Goal: Task Accomplishment & Management: Use online tool/utility

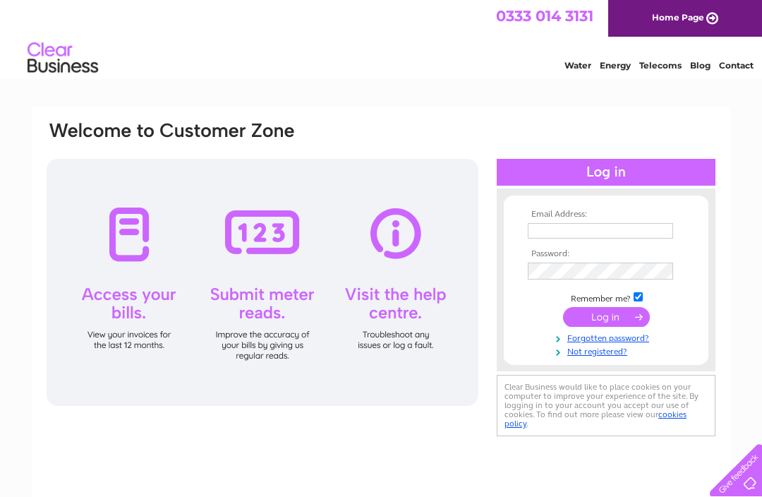
click at [548, 227] on input "text" at bounding box center [600, 231] width 145 height 16
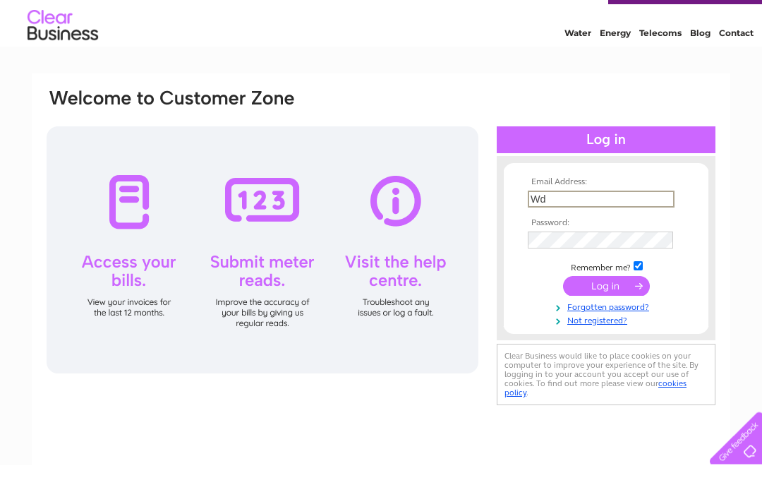
type input "W"
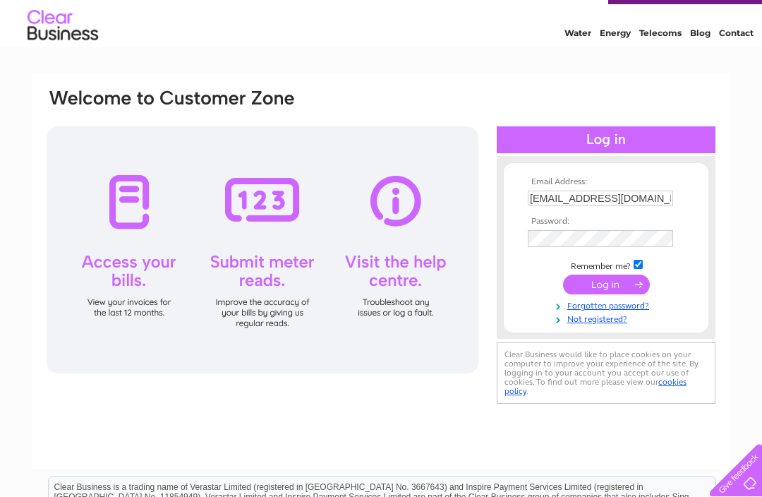
type input "wdobie@gmail.com"
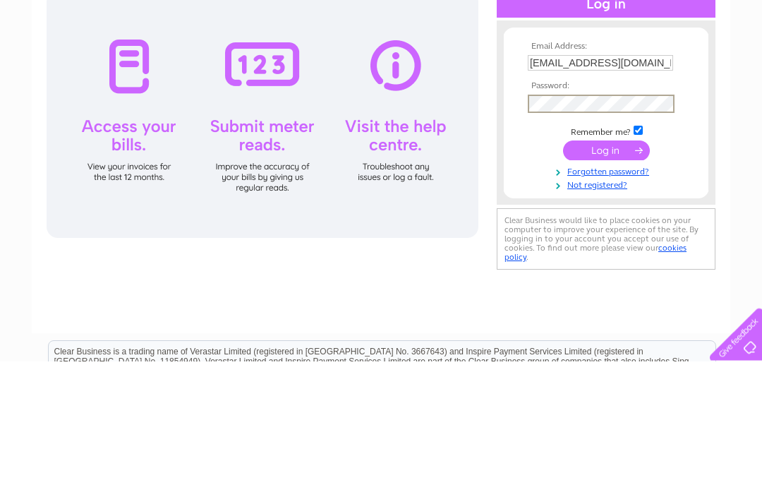
click at [606, 277] on input "submit" at bounding box center [606, 287] width 87 height 20
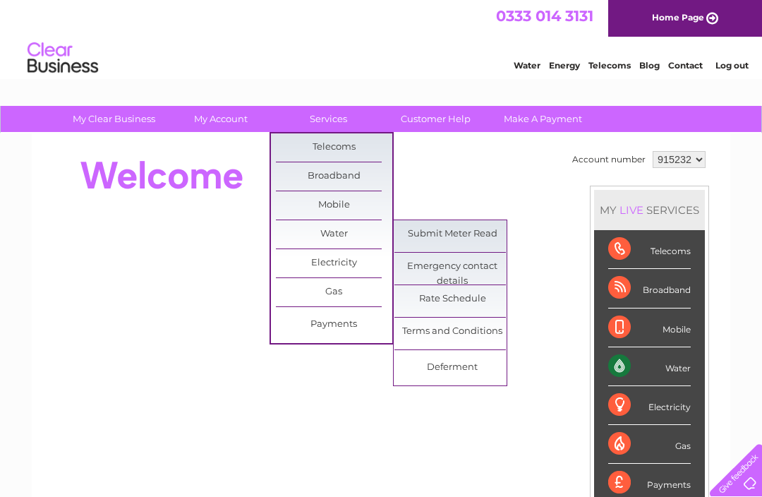
click at [450, 229] on link "Submit Meter Read" at bounding box center [453, 234] width 116 height 28
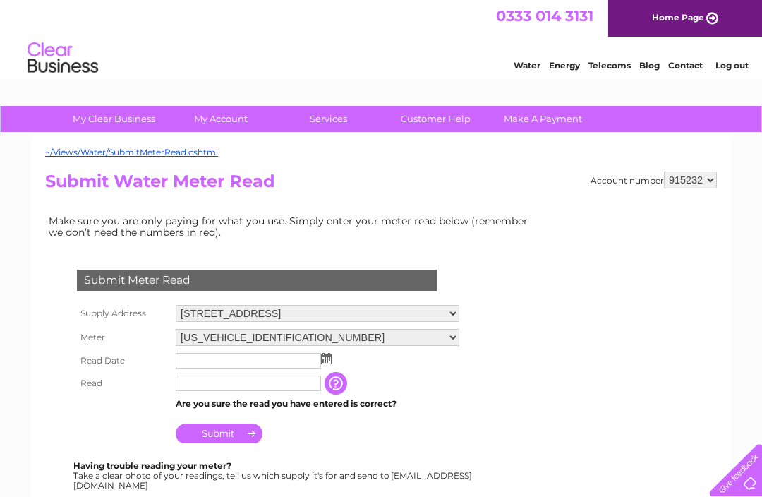
click at [683, 203] on div "Account number 915232 915280 915281 Submit Water Meter Read Make sure you are o…" at bounding box center [381, 431] width 672 height 518
click at [207, 355] on input "text" at bounding box center [248, 361] width 145 height 16
click at [333, 357] on td at bounding box center [317, 361] width 291 height 24
click at [325, 361] on img at bounding box center [326, 358] width 11 height 11
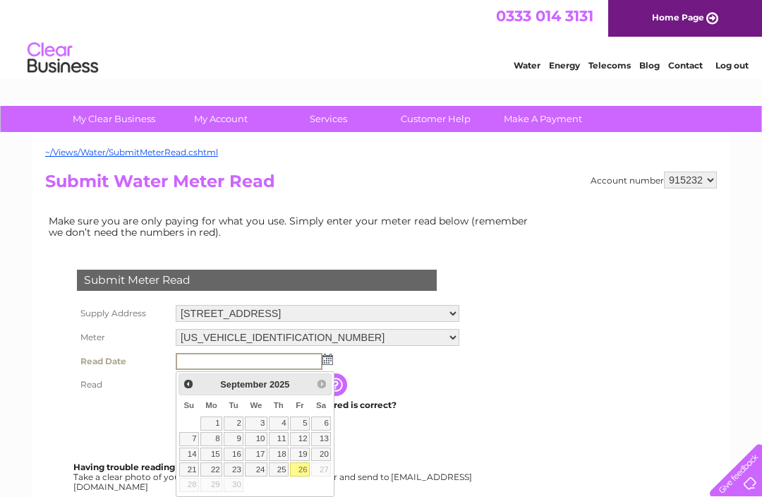
click at [301, 464] on link "26" at bounding box center [300, 469] width 20 height 14
type input "2025/09/26"
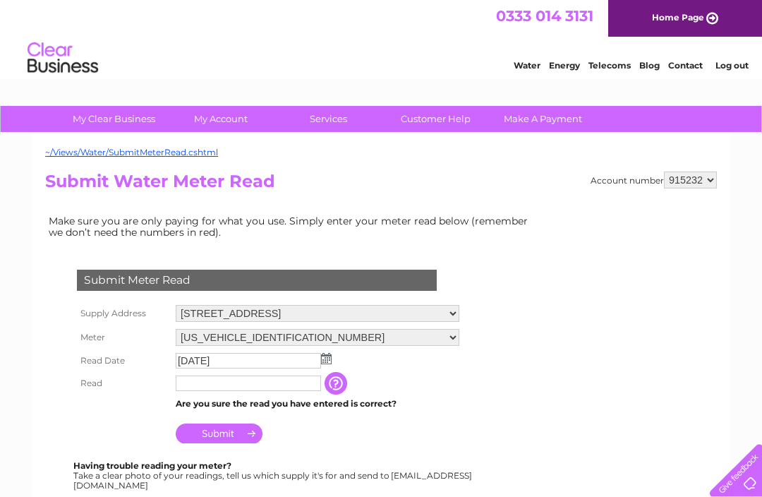
click at [208, 385] on input "text" at bounding box center [248, 384] width 145 height 16
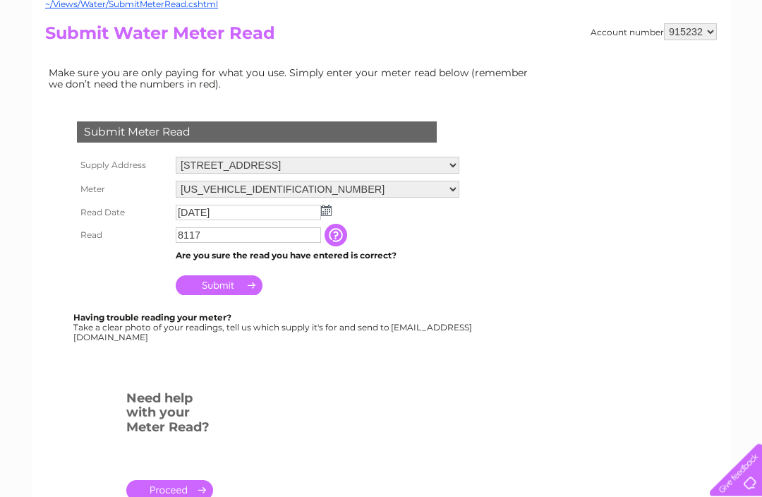
scroll to position [147, 0]
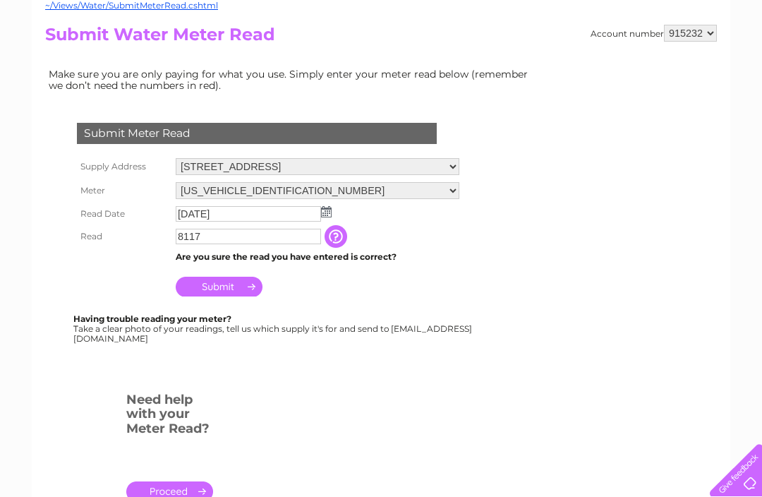
type input "8117"
click at [219, 287] on input "Submit" at bounding box center [219, 287] width 87 height 20
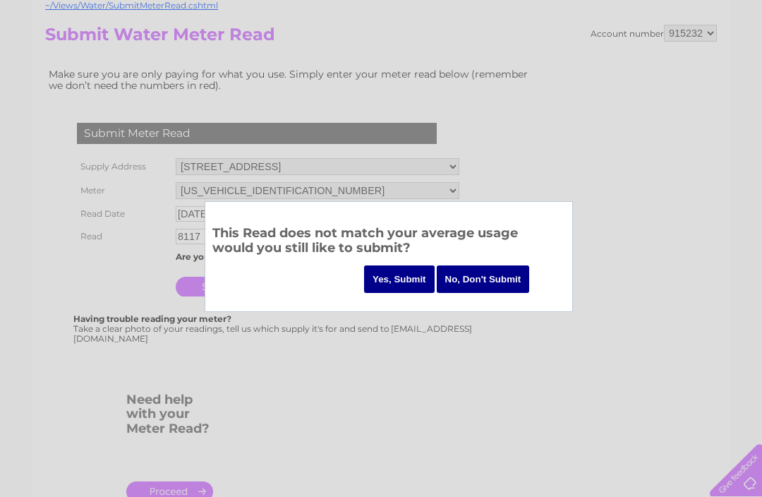
click at [390, 273] on input "Yes, Submit" at bounding box center [399, 279] width 71 height 28
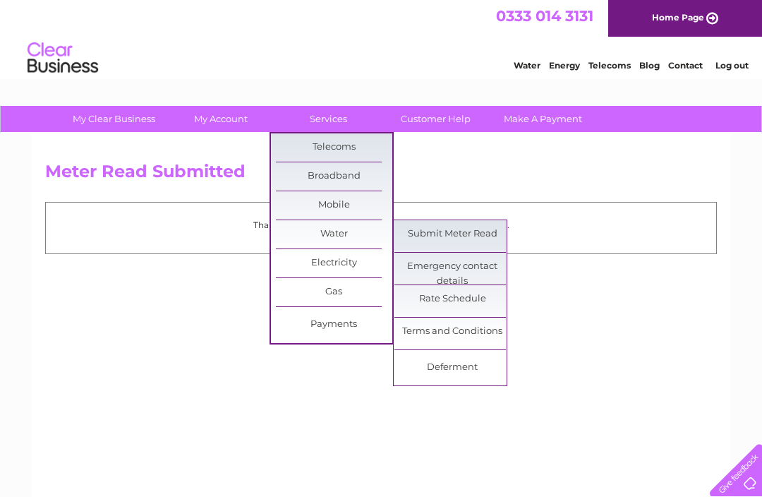
click at [452, 236] on link "Submit Meter Read" at bounding box center [453, 234] width 116 height 28
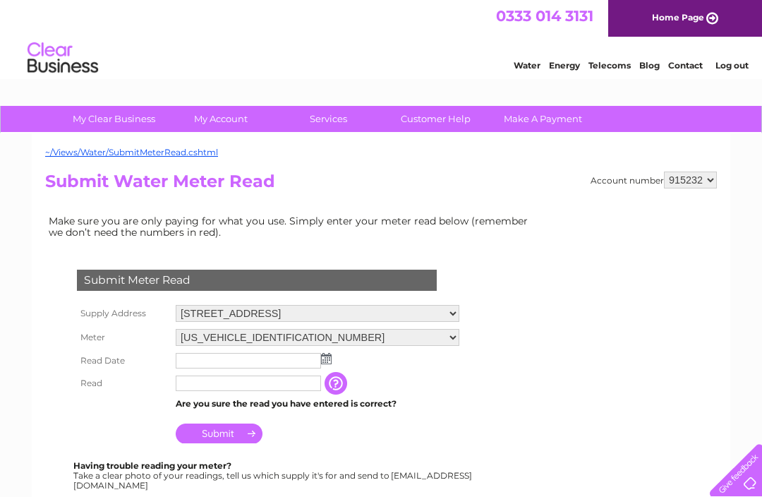
click at [701, 182] on select "915232 915280 915281" at bounding box center [690, 180] width 53 height 17
select select "915281"
click at [323, 360] on img at bounding box center [326, 358] width 11 height 11
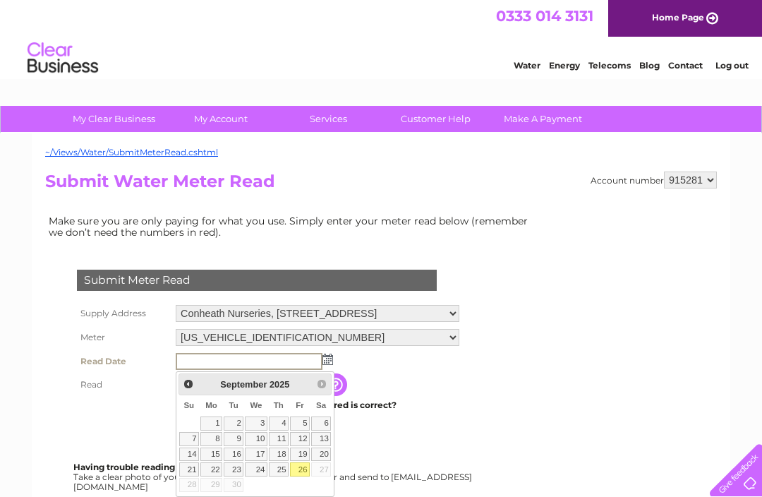
click at [301, 459] on link "19" at bounding box center [300, 455] width 20 height 14
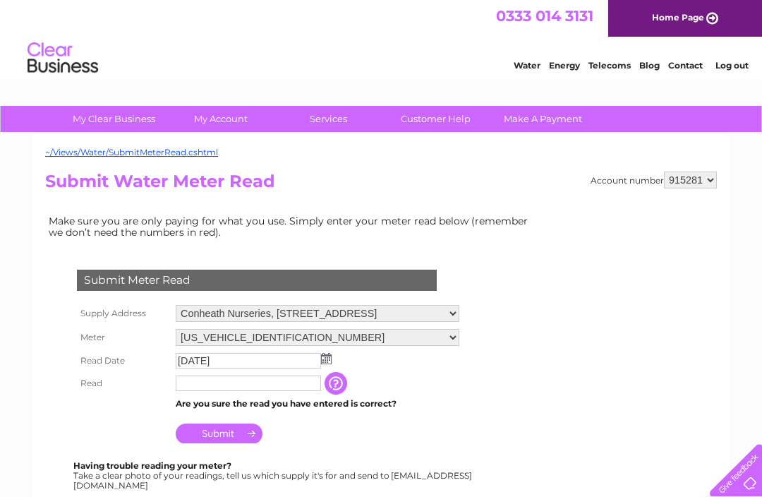
click at [326, 358] on img at bounding box center [326, 358] width 11 height 11
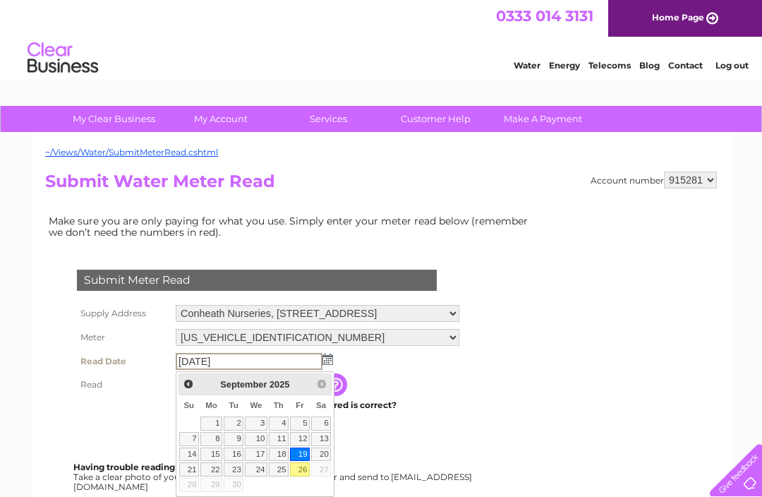
click at [305, 469] on link "26" at bounding box center [300, 469] width 20 height 14
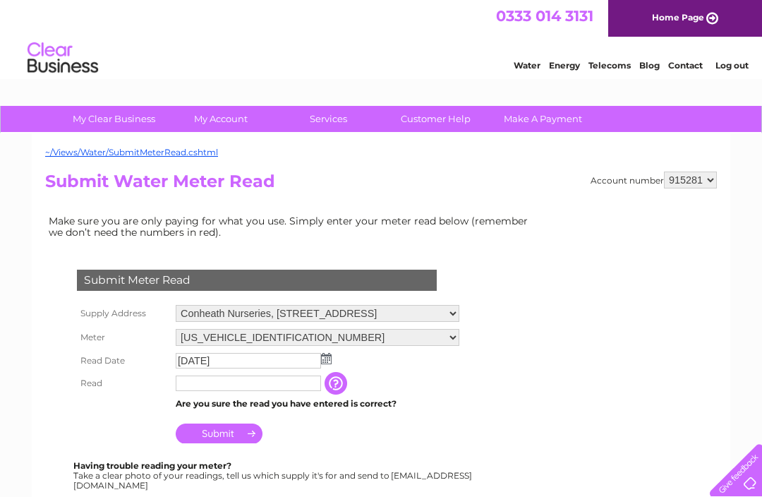
click at [326, 358] on img at bounding box center [326, 358] width 11 height 11
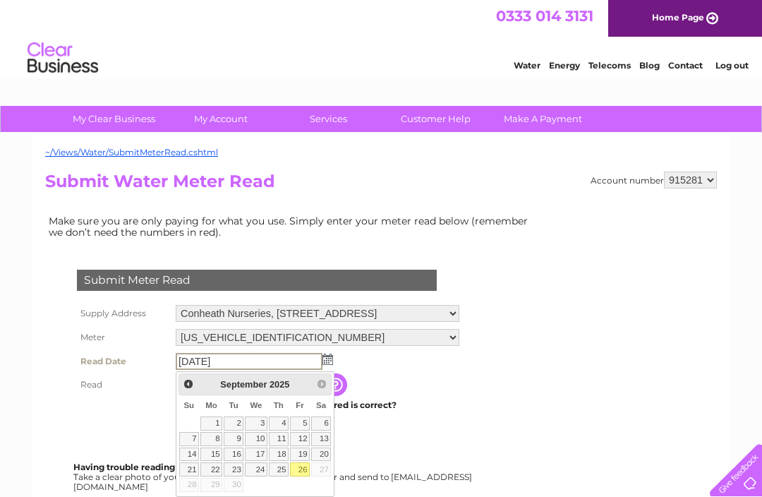
click at [300, 450] on link "19" at bounding box center [300, 455] width 20 height 14
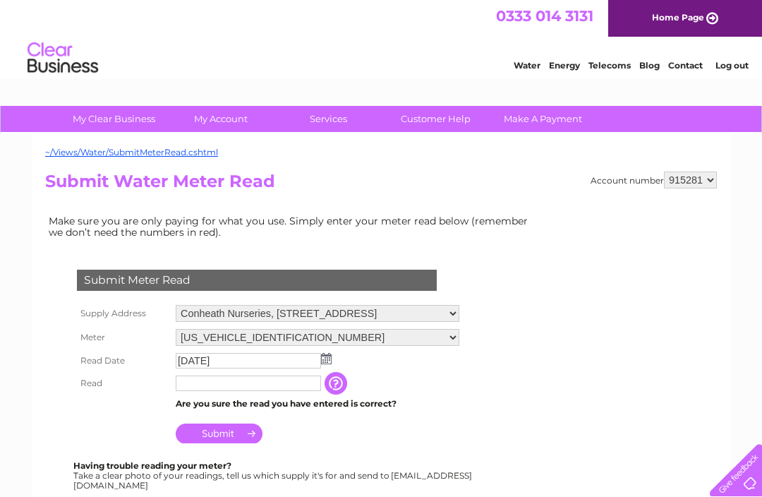
click at [324, 356] on img at bounding box center [326, 358] width 11 height 11
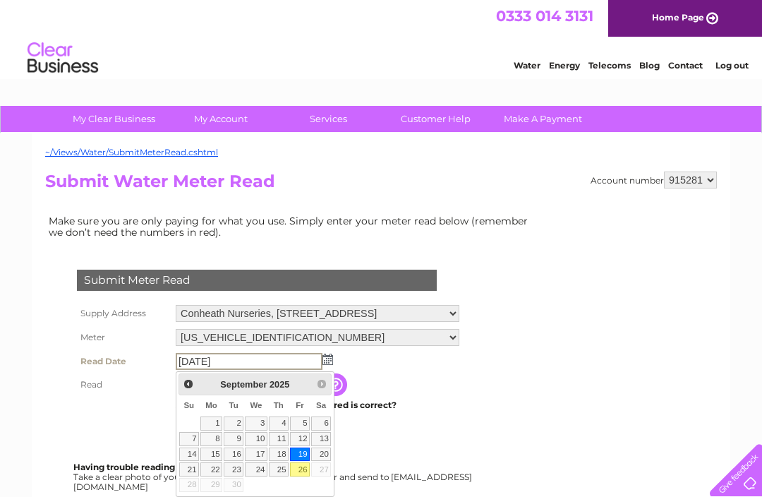
click at [297, 467] on link "26" at bounding box center [300, 469] width 20 height 14
type input "2025/09/26"
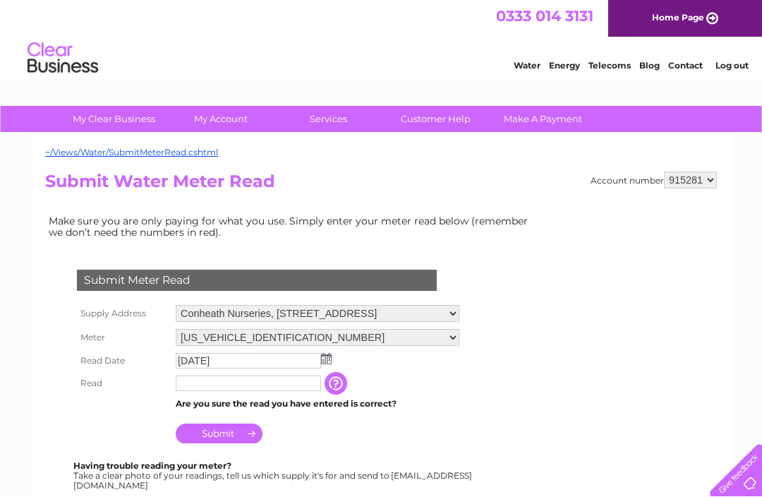
click at [205, 383] on input "text" at bounding box center [248, 384] width 145 height 16
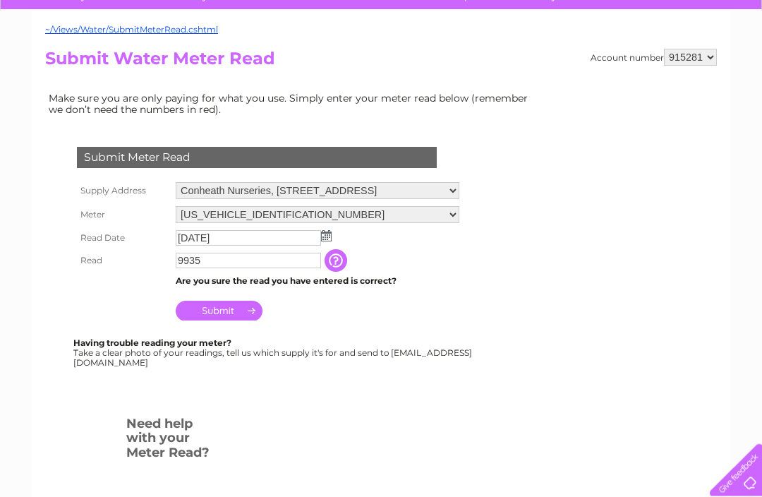
scroll to position [121, 0]
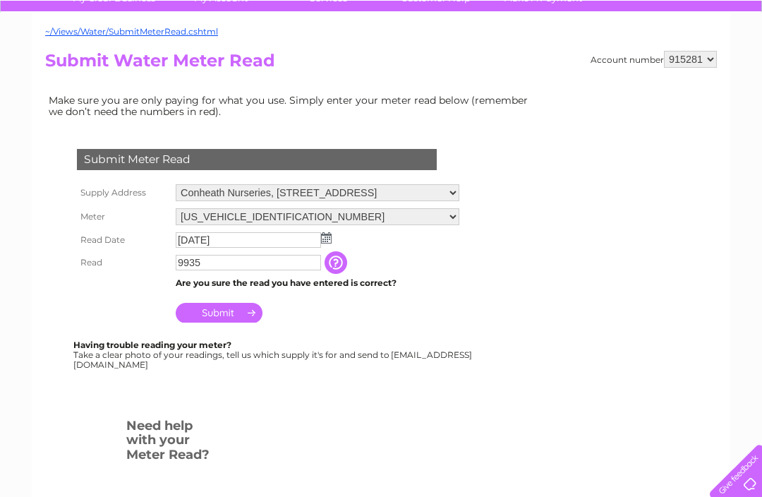
type input "9935"
click at [227, 311] on input "Submit" at bounding box center [219, 312] width 87 height 20
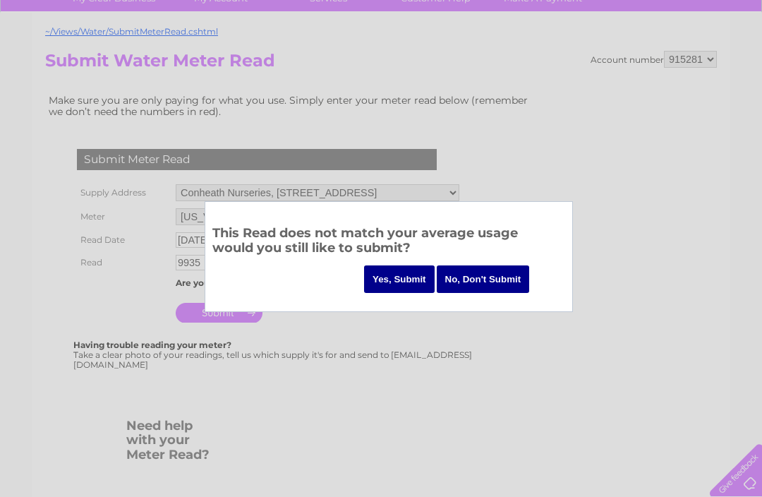
click at [393, 273] on input "Yes, Submit" at bounding box center [399, 279] width 71 height 28
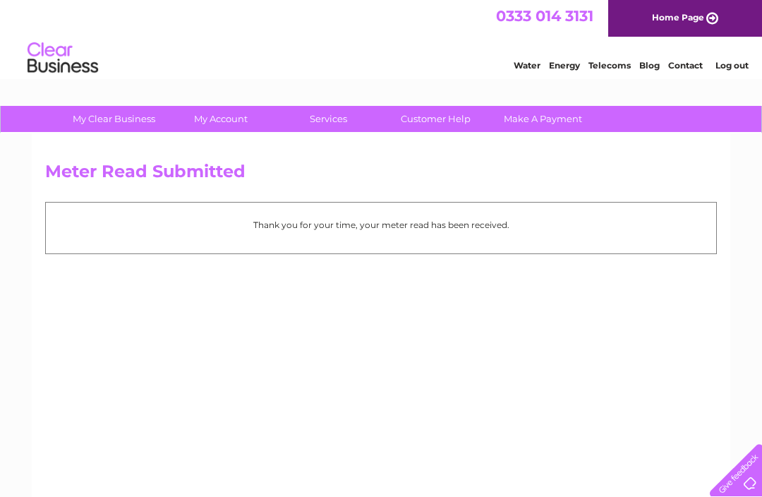
click at [728, 69] on link "Log out" at bounding box center [732, 65] width 33 height 11
